Goal: Task Accomplishment & Management: Use online tool/utility

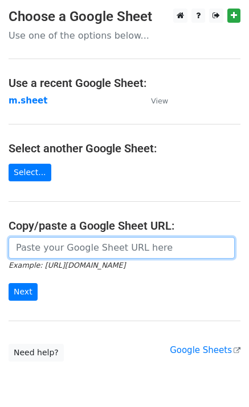
click at [89, 252] on input "url" at bounding box center [122, 248] width 226 height 22
click at [98, 246] on input "url" at bounding box center [122, 248] width 226 height 22
type input "https://docs.google.com/spreadsheets/d/1NSPy5y9XraHPasg8dEzu-ngu0Ro3lXZEEAXZcNX…"
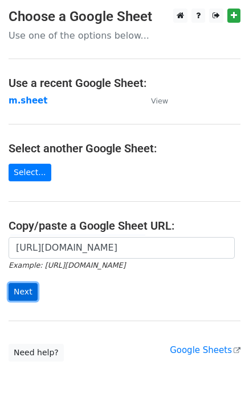
click at [25, 298] on input "Next" at bounding box center [23, 292] width 29 height 18
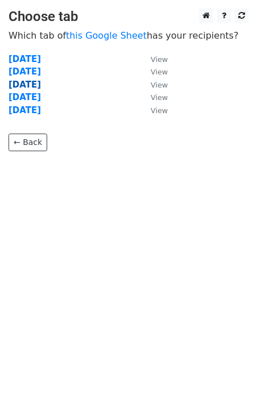
click at [32, 89] on strong "Wednesday" at bounding box center [25, 85] width 32 height 10
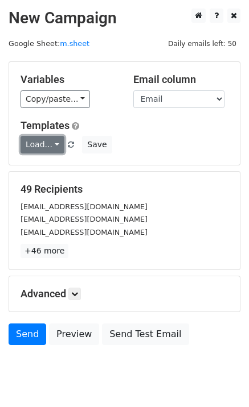
drag, startPoint x: 47, startPoint y: 140, endPoint x: 48, endPoint y: 147, distance: 7.0
click at [46, 141] on link "Load..." at bounding box center [42, 145] width 44 height 18
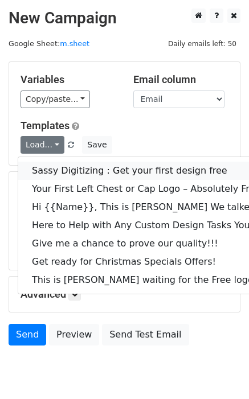
click at [48, 163] on link "Sassy Digitizing : Get your first design free" at bounding box center [159, 171] width 283 height 18
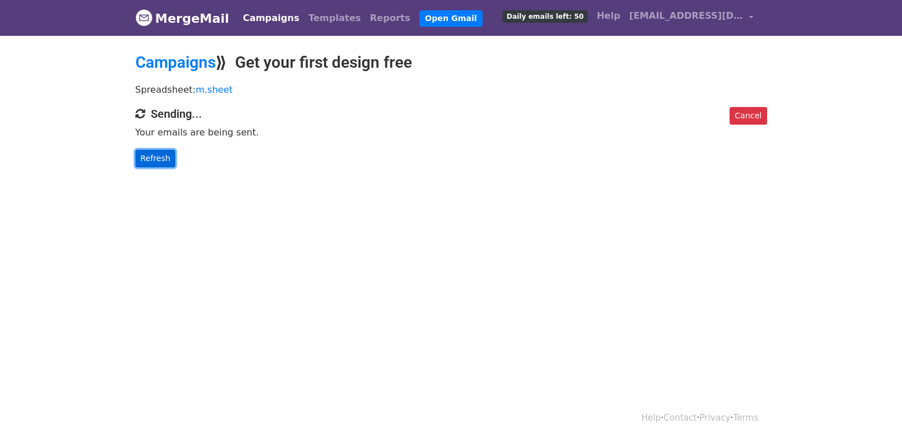
click at [155, 152] on link "Refresh" at bounding box center [155, 159] width 40 height 18
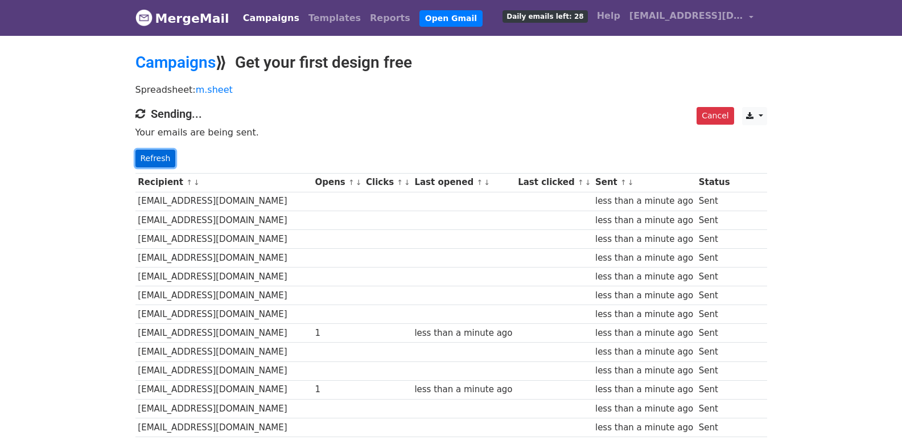
click at [154, 156] on link "Refresh" at bounding box center [155, 159] width 40 height 18
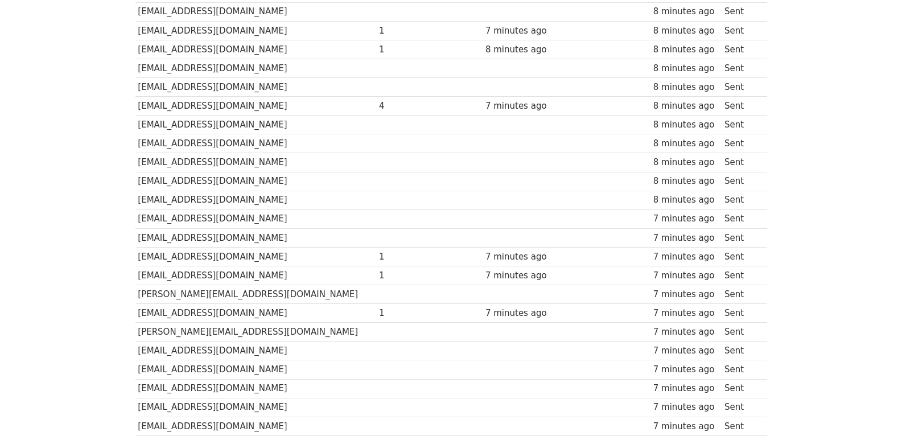
scroll to position [773, 0]
